Goal: Task Accomplishment & Management: Manage account settings

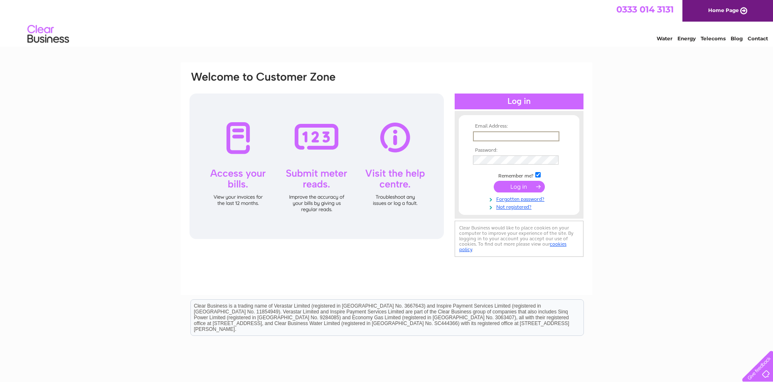
click at [528, 131] on input "text" at bounding box center [516, 136] width 86 height 10
type input "[EMAIL_ADDRESS][DOMAIN_NAME]"
click at [494, 181] on input "submit" at bounding box center [519, 187] width 51 height 12
click at [525, 186] on input "submit" at bounding box center [519, 187] width 51 height 12
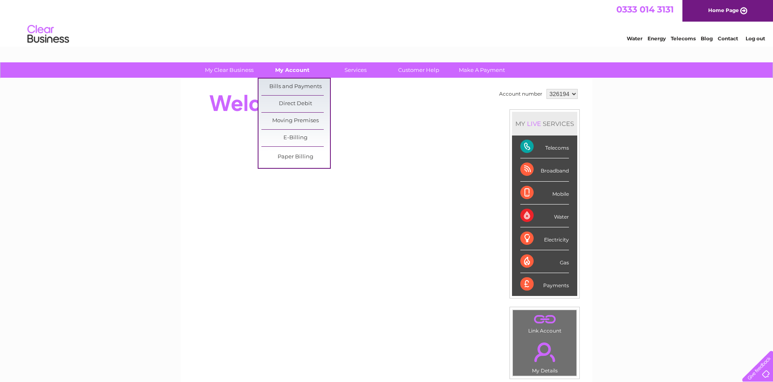
click at [288, 73] on link "My Account" at bounding box center [292, 69] width 69 height 15
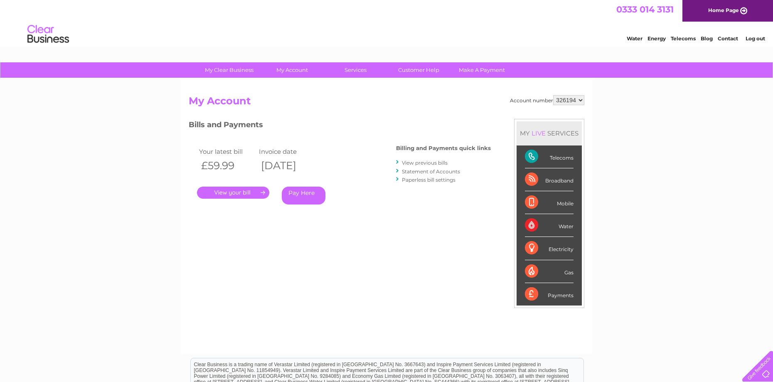
click at [244, 195] on link "." at bounding box center [233, 193] width 72 height 12
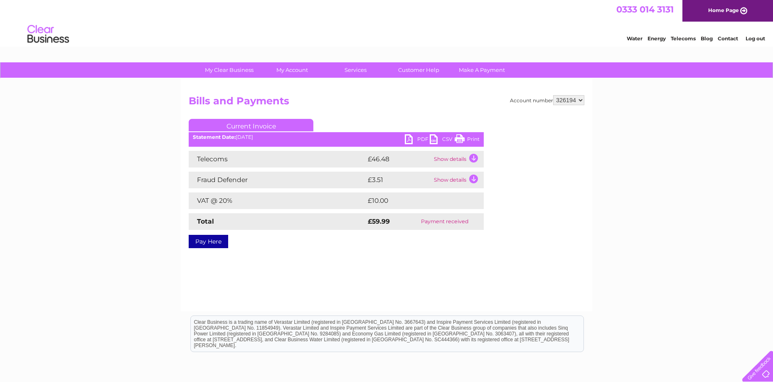
click at [475, 141] on link "Print" at bounding box center [467, 140] width 25 height 12
